Goal: Information Seeking & Learning: Learn about a topic

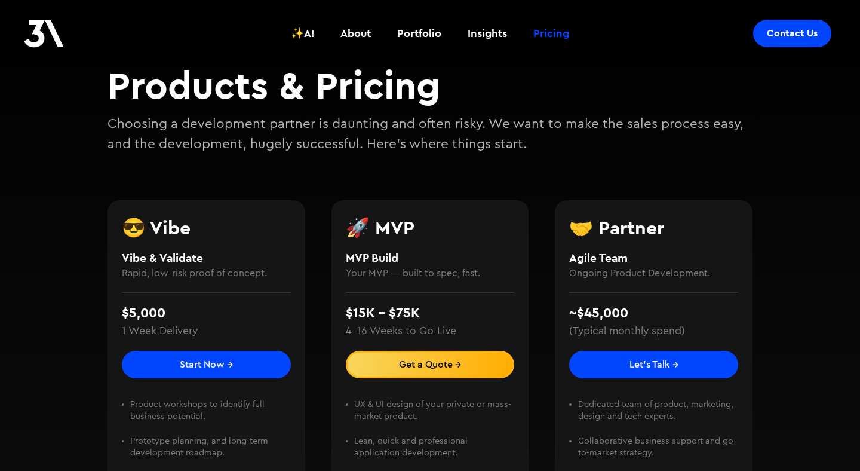
scroll to position [122, 0]
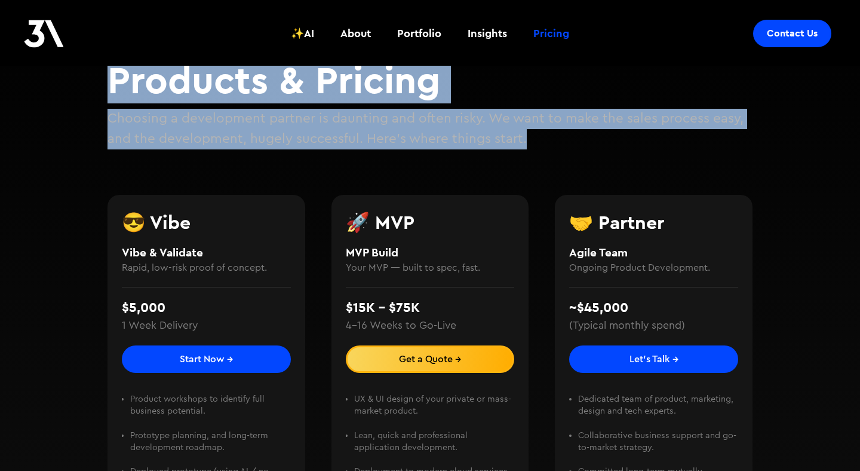
drag, startPoint x: 556, startPoint y: 150, endPoint x: 111, endPoint y: 84, distance: 450.0
click at [111, 84] on div "Services_ Products & Pricing Choosing a development partner is daunting and oft…" at bounding box center [430, 288] width 717 height 629
click at [108, 90] on h2 "Products & Pricing" at bounding box center [430, 80] width 645 height 46
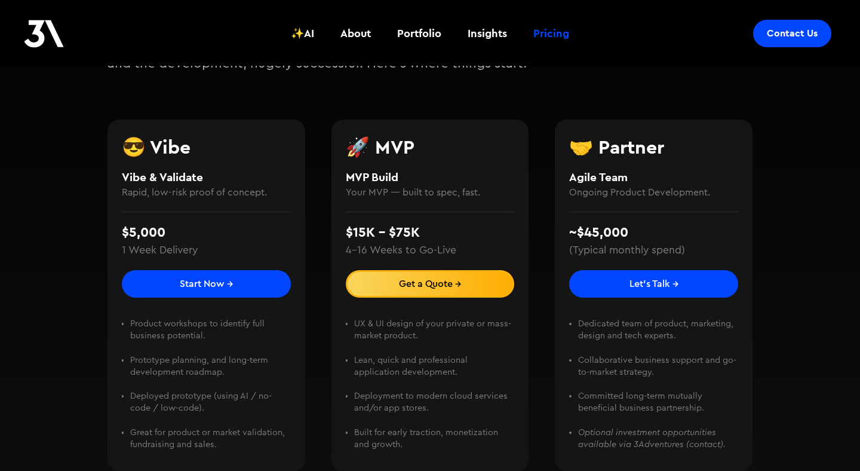
scroll to position [198, 0]
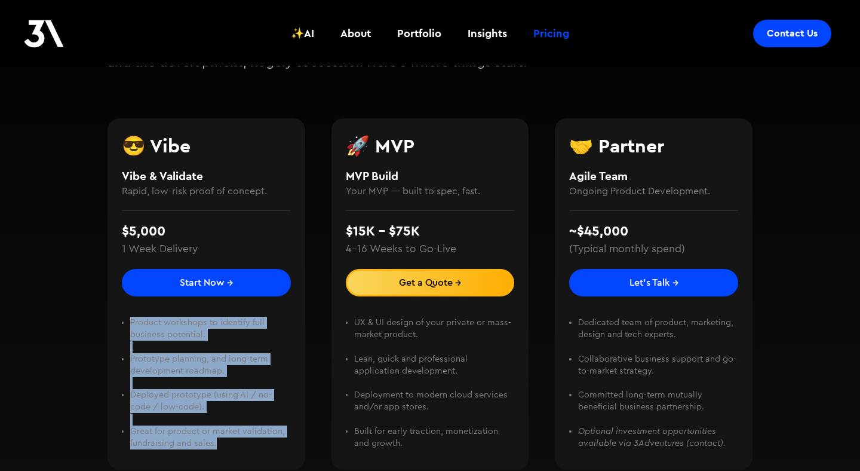
drag, startPoint x: 131, startPoint y: 324, endPoint x: 256, endPoint y: 445, distance: 174.1
click at [256, 445] on ul "Product workshops to identify full business potential. ‍ Prototype planning, an…" at bounding box center [206, 383] width 169 height 133
click at [256, 445] on li "Great for product or market validation, fundraising and sales." at bounding box center [210, 437] width 160 height 24
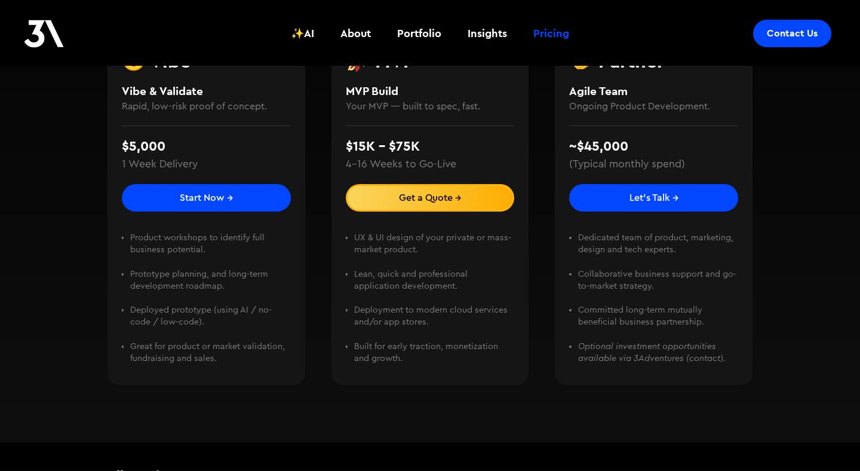
scroll to position [284, 0]
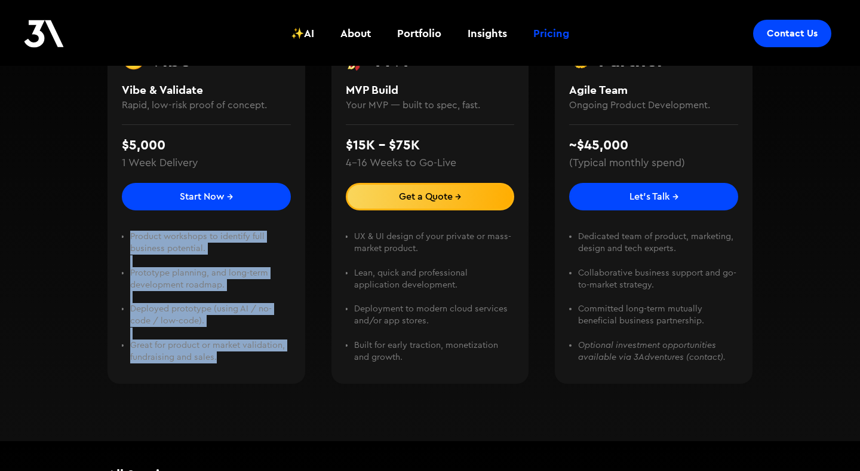
drag, startPoint x: 251, startPoint y: 360, endPoint x: 124, endPoint y: 224, distance: 186.0
click at [124, 224] on div "Product workshops to identify full business potential. ‍ Prototype planning, an…" at bounding box center [206, 289] width 169 height 159
click at [166, 273] on li "Prototype planning, and long-term development roadmap. ‍" at bounding box center [210, 285] width 160 height 36
drag, startPoint x: 229, startPoint y: 361, endPoint x: 145, endPoint y: 261, distance: 130.2
click at [145, 261] on ul "Product workshops to identify full business potential. ‍ Prototype planning, an…" at bounding box center [206, 297] width 169 height 133
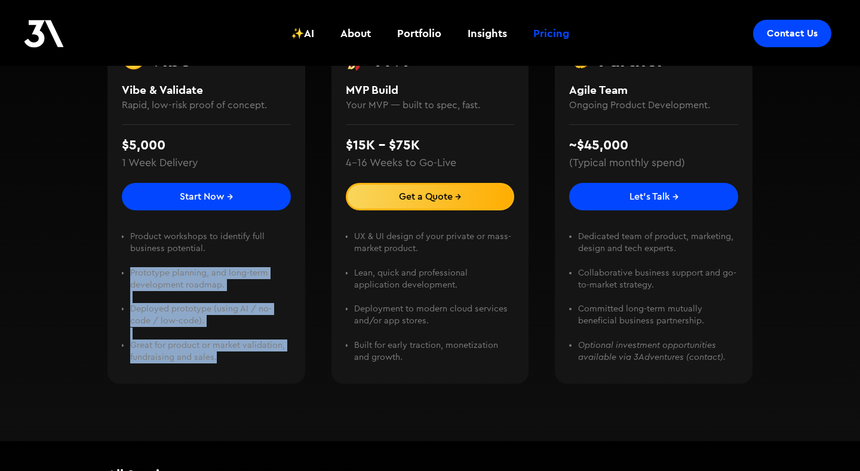
click at [145, 261] on li "Product workshops to identify full business potential. ‍" at bounding box center [210, 249] width 160 height 36
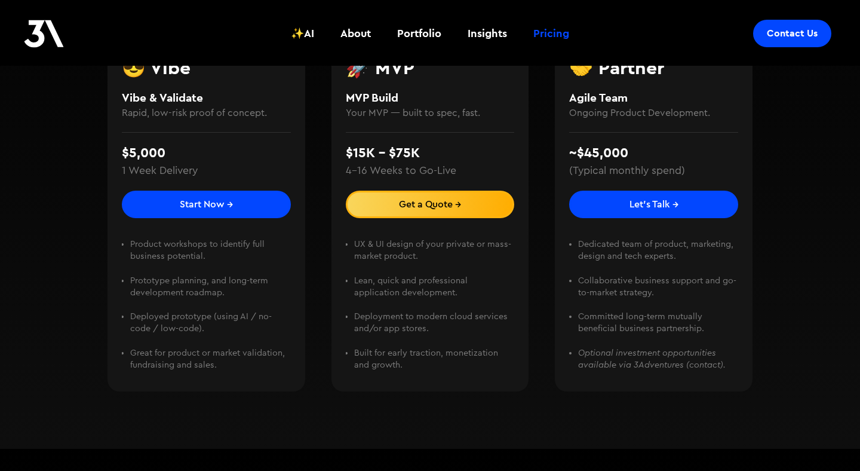
scroll to position [249, 0]
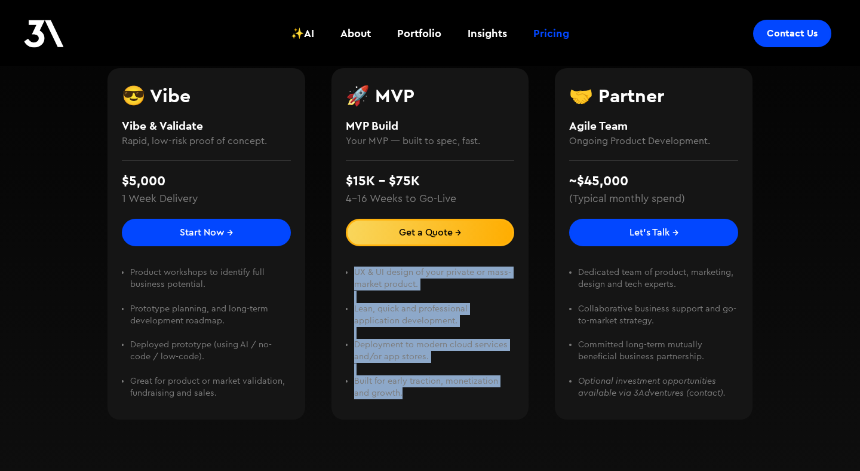
drag, startPoint x: 352, startPoint y: 271, endPoint x: 478, endPoint y: 391, distance: 174.1
click at [478, 391] on ul "UX & UI design of your private or mass-market product. ‍ Lean, quick and profes…" at bounding box center [430, 332] width 169 height 133
click at [478, 391] on li "Built for early traction, monetization and growth." at bounding box center [434, 387] width 160 height 24
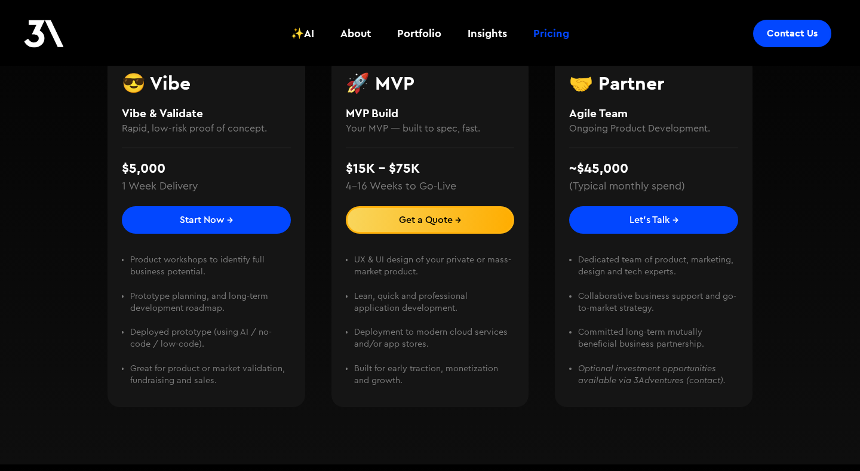
scroll to position [240, 0]
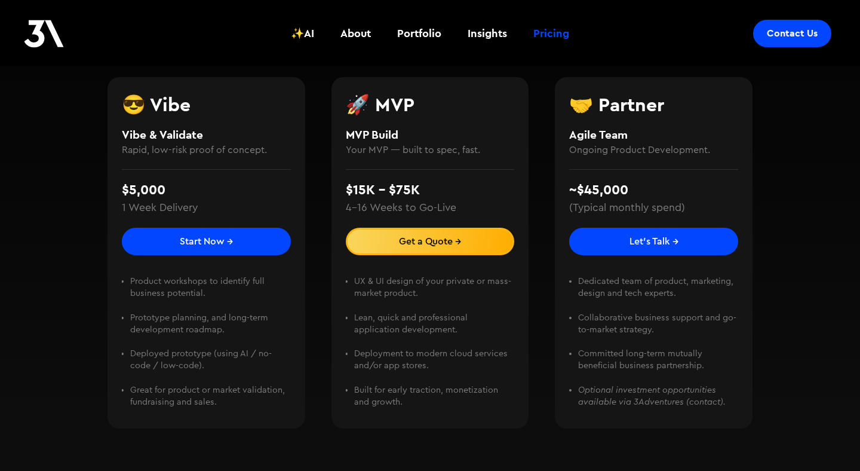
click at [36, 24] on img at bounding box center [44, 34] width 40 height 28
click at [105, 65] on header "Contact Us ✨AI About Portfolio Insights Pricing ✨AI About Portfolio Insights Pr…" at bounding box center [430, 33] width 860 height 66
